Goal: Task Accomplishment & Management: Manage account settings

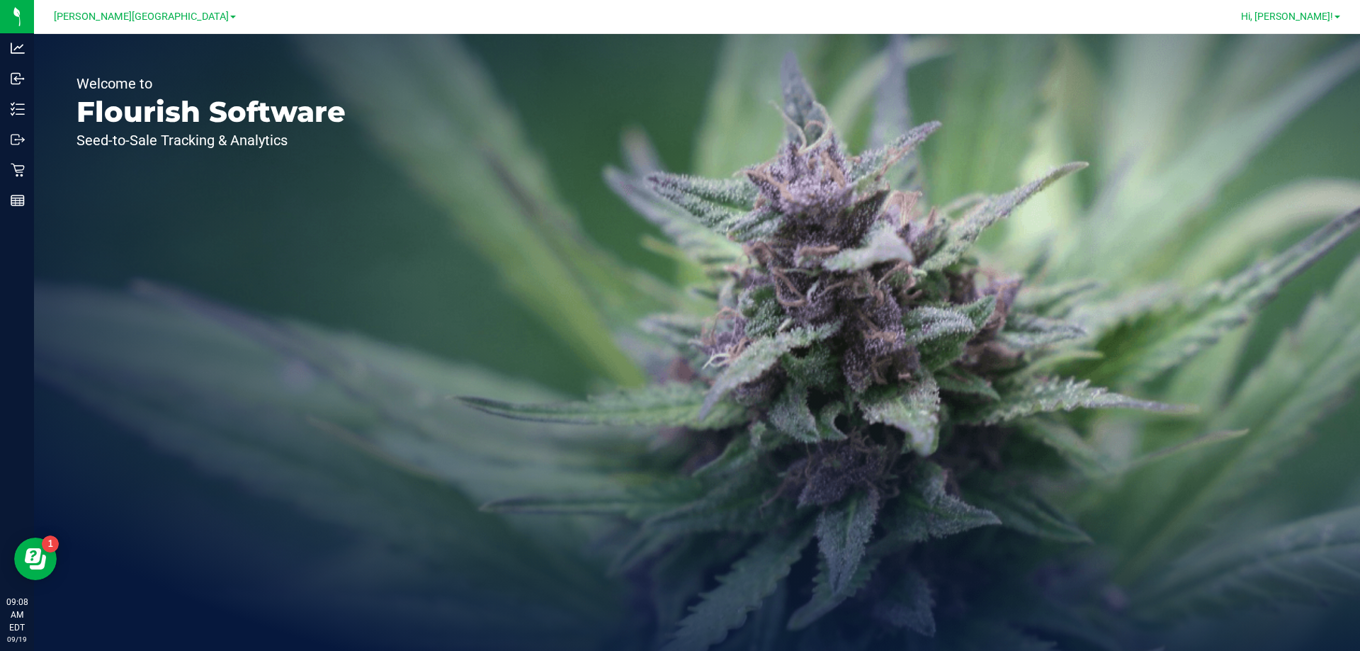
click at [1316, 16] on span "Hi, [PERSON_NAME]!" at bounding box center [1287, 16] width 92 height 11
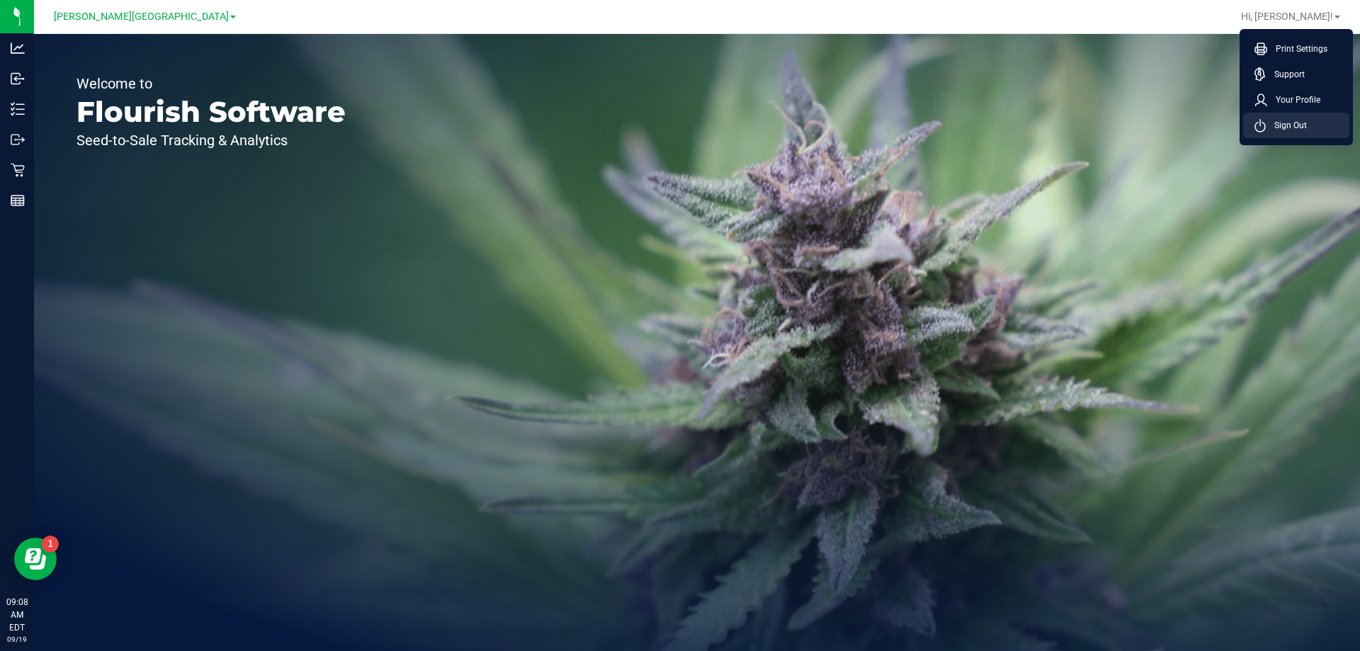
click at [1268, 126] on span "Sign Out" at bounding box center [1286, 125] width 41 height 14
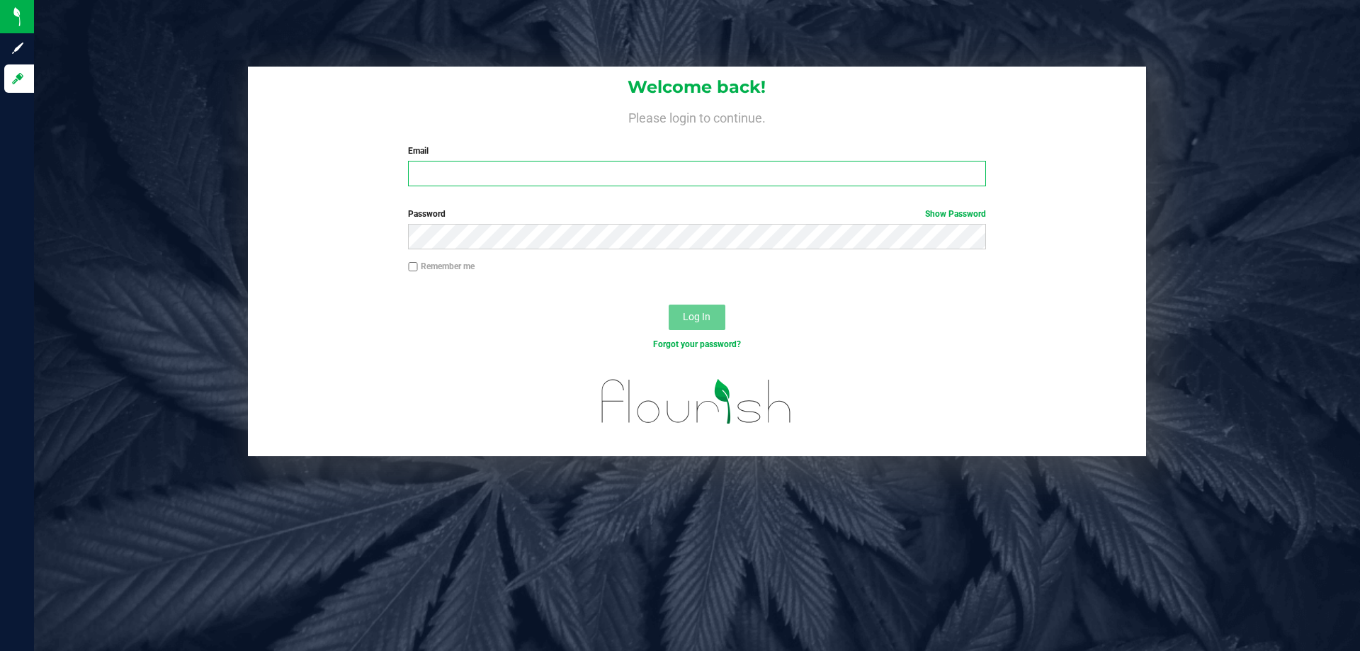
click at [604, 174] on input "Email" at bounding box center [696, 174] width 577 height 26
type input "Bemmons@liveparallel.com"
click at [669, 305] on button "Log In" at bounding box center [697, 318] width 57 height 26
